Goal: Transaction & Acquisition: Purchase product/service

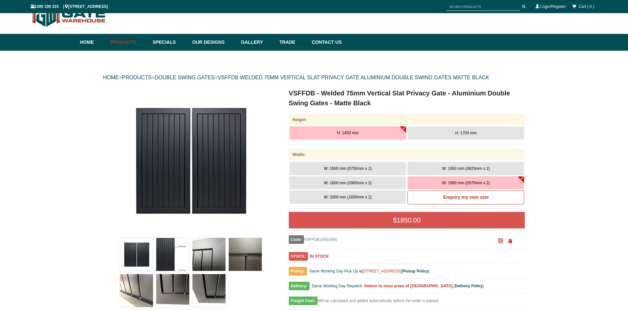
scroll to position [16, 0]
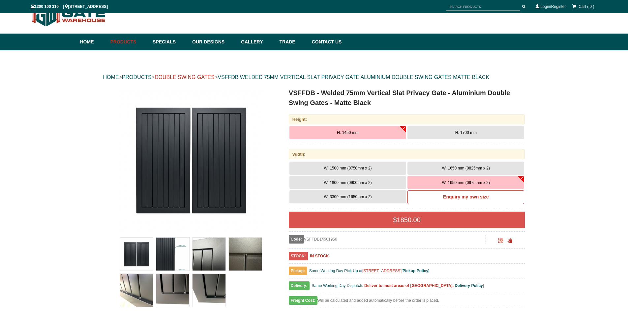
click at [201, 79] on link "DOUBLE SWING GATES" at bounding box center [185, 77] width 60 height 6
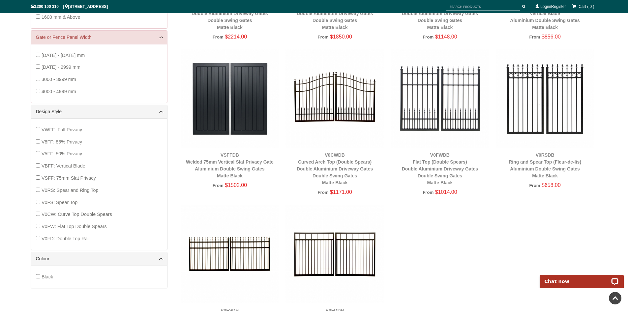
scroll to position [148, 0]
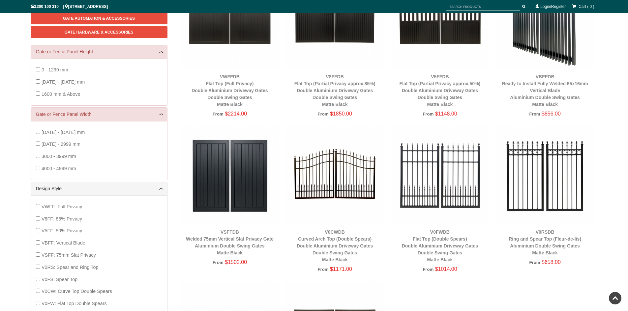
click at [224, 179] on img at bounding box center [230, 176] width 99 height 99
